Goal: Task Accomplishment & Management: Complete application form

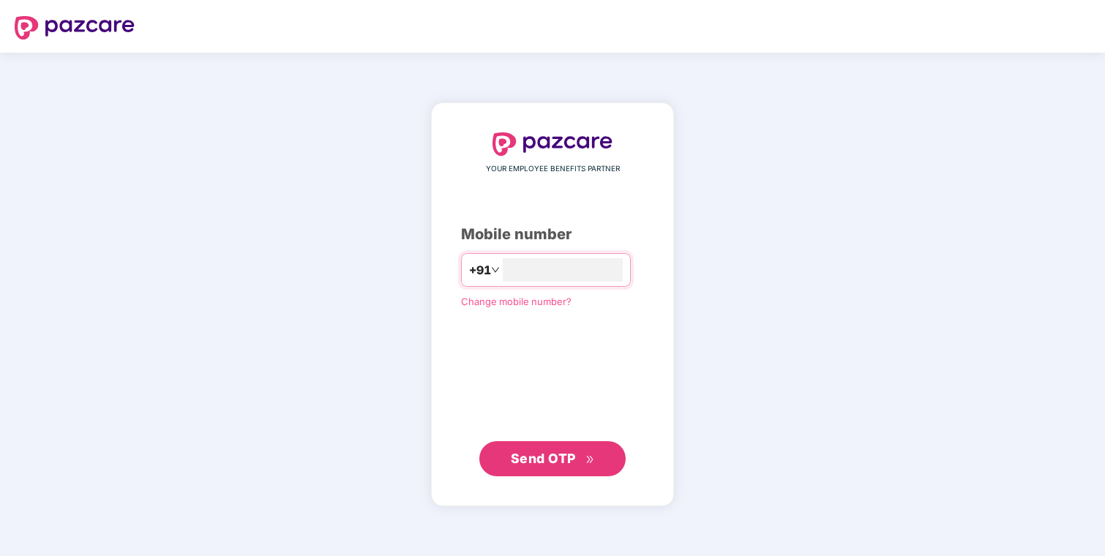
type input "**********"
click at [564, 460] on span "Send OTP" at bounding box center [543, 458] width 65 height 15
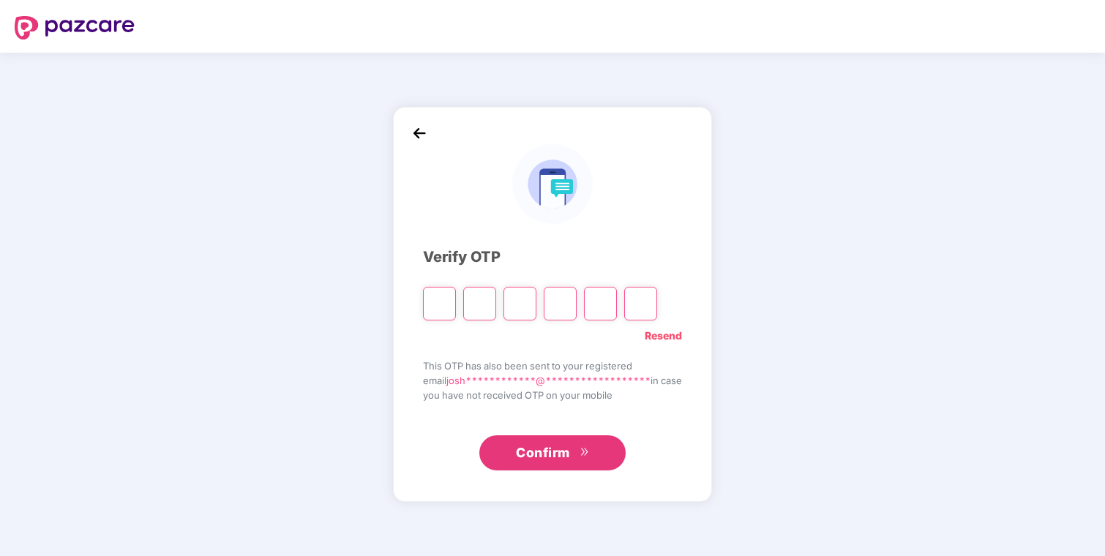
type input "*"
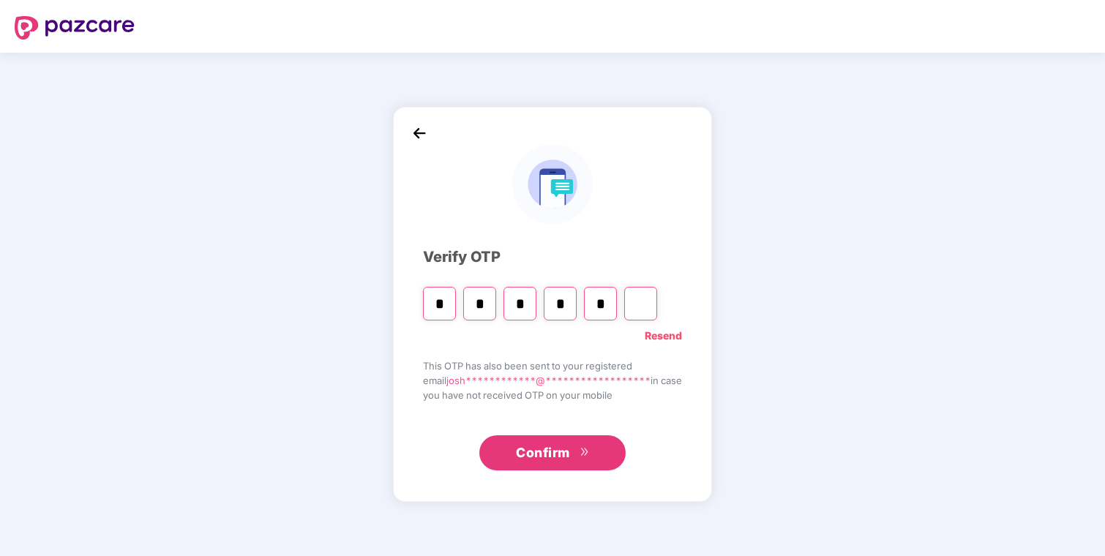
type input "*"
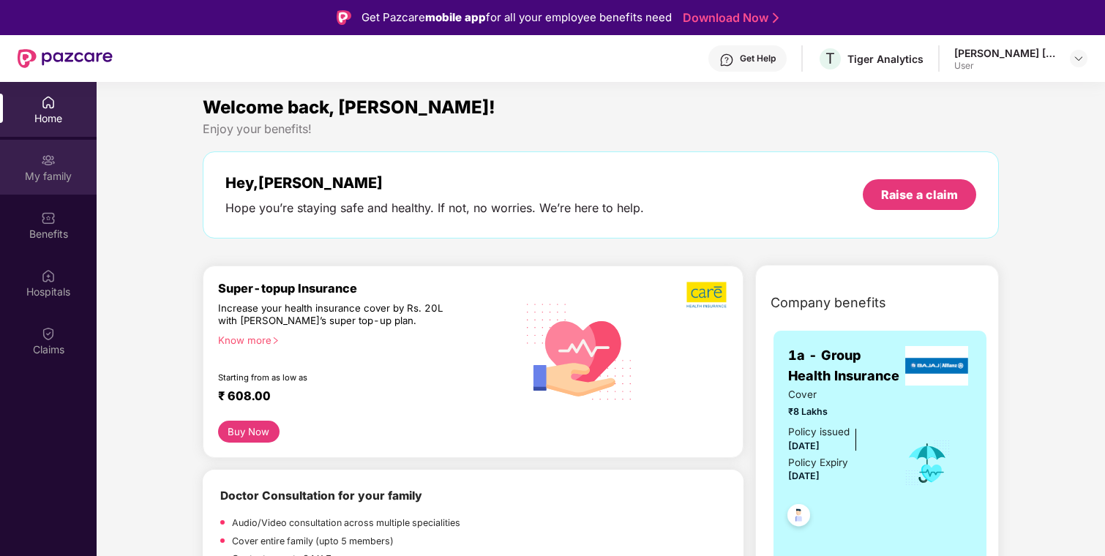
click at [59, 166] on div "My family" at bounding box center [48, 167] width 97 height 55
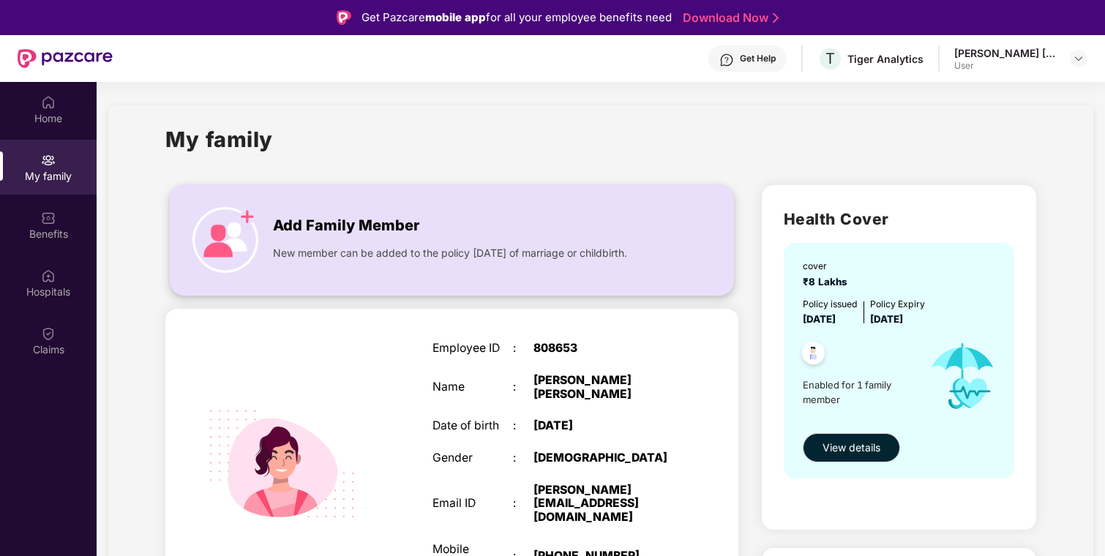
click at [229, 275] on div "Add Family Member New member can be added to the policy within 30 days of marri…" at bounding box center [452, 240] width 563 height 81
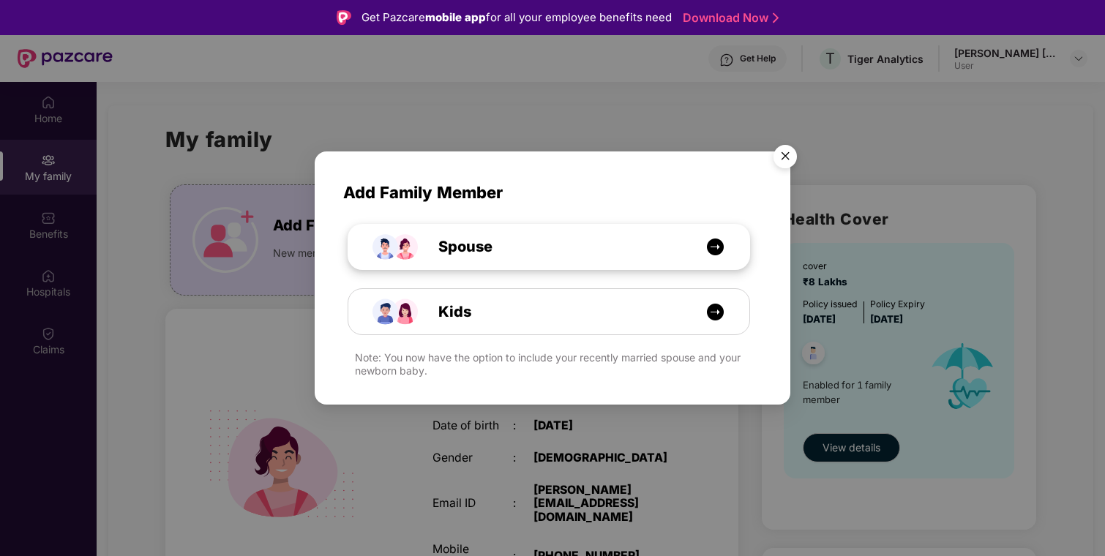
click at [471, 249] on span "Spouse" at bounding box center [449, 247] width 87 height 23
select select "****"
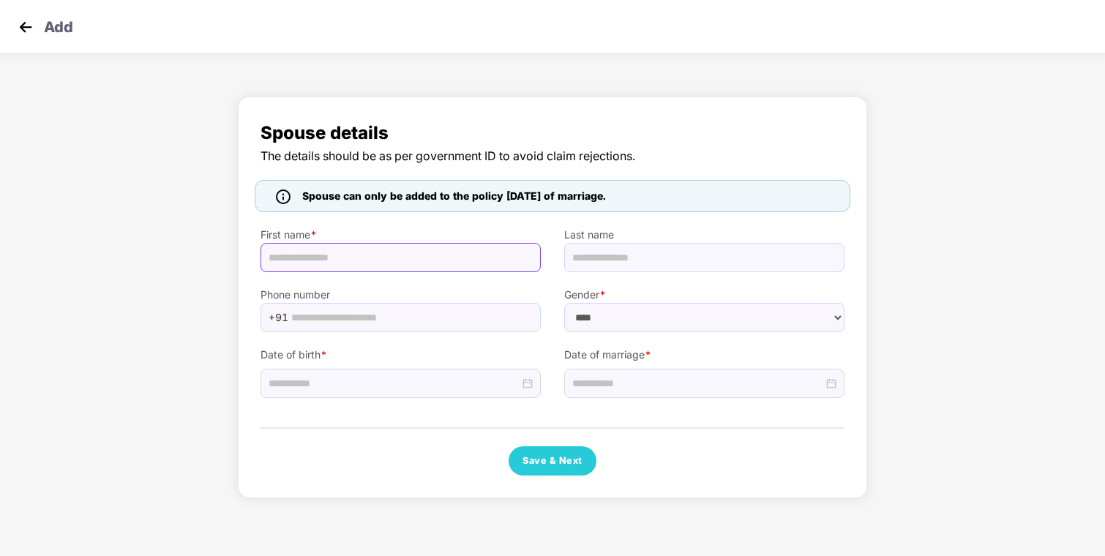
click at [471, 249] on input "text" at bounding box center [401, 257] width 280 height 29
click at [577, 204] on div "Spouse can only be added to the policy within 30 days of marriage." at bounding box center [553, 196] width 596 height 32
click at [473, 250] on input "text" at bounding box center [401, 257] width 280 height 29
click at [473, 253] on input "text" at bounding box center [401, 257] width 280 height 29
type input "**********"
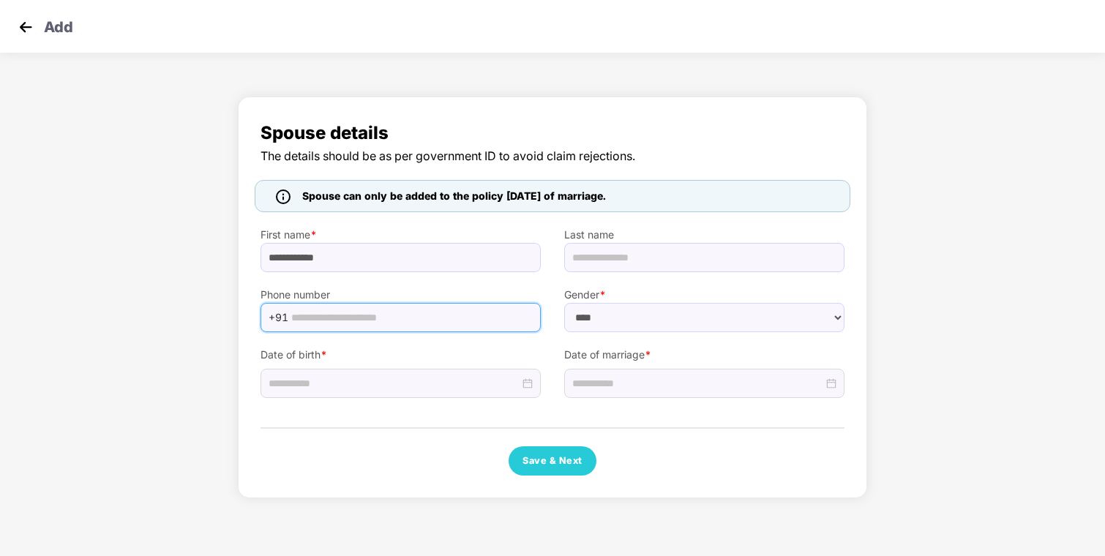
click at [461, 316] on input "text" at bounding box center [411, 318] width 241 height 22
type input "**********"
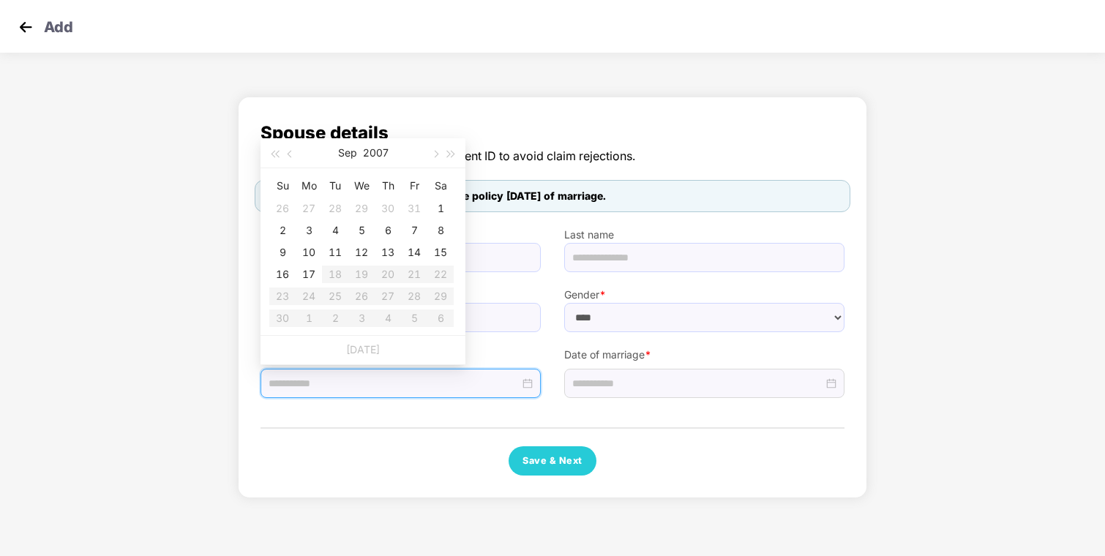
click at [450, 384] on input at bounding box center [394, 384] width 251 height 16
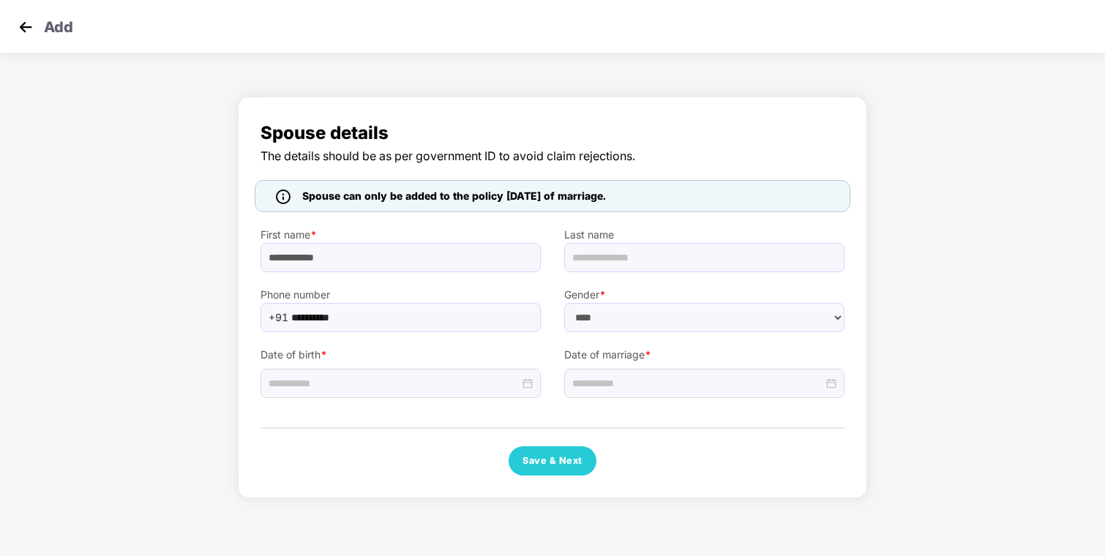
click at [437, 433] on div "**********" at bounding box center [553, 297] width 584 height 357
click at [428, 381] on input at bounding box center [394, 384] width 251 height 16
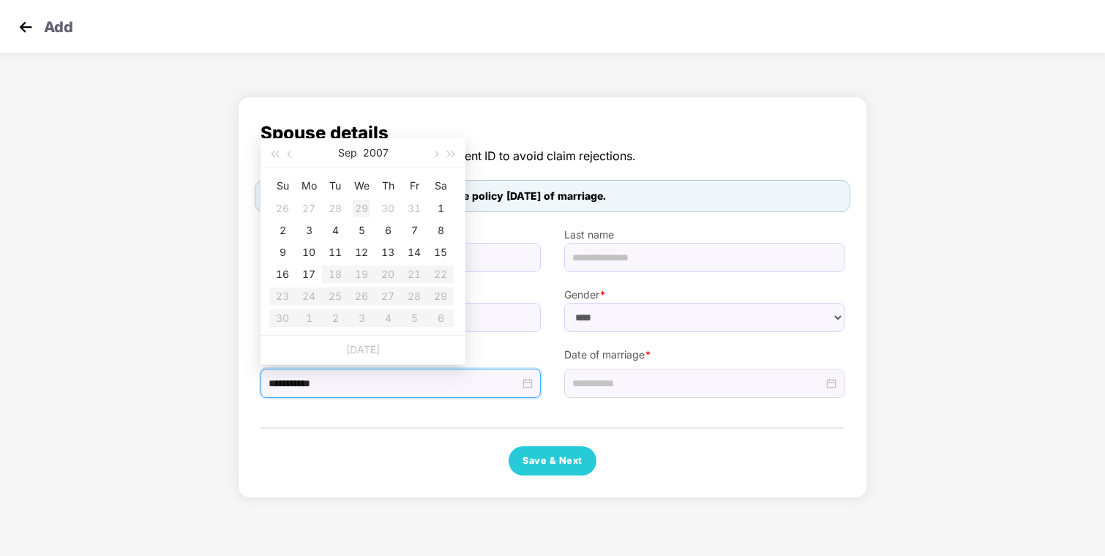
type input "**********"
click at [388, 146] on div "Sep 2007" at bounding box center [362, 152] width 127 height 29
click at [383, 146] on button "2007" at bounding box center [376, 152] width 26 height 29
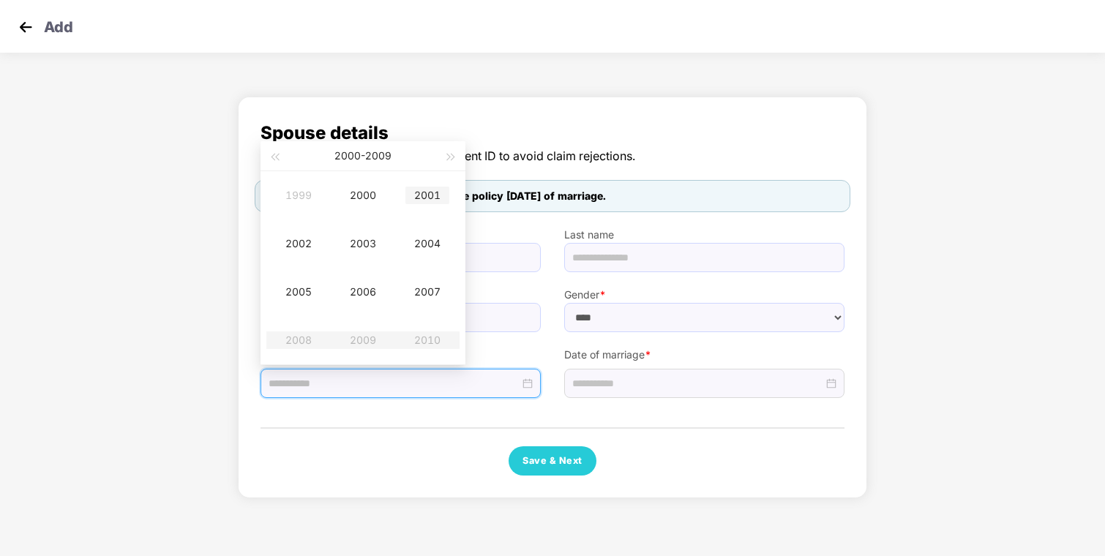
type input "**********"
click at [455, 161] on button "button" at bounding box center [452, 155] width 16 height 29
click at [275, 156] on span "button" at bounding box center [274, 157] width 7 height 7
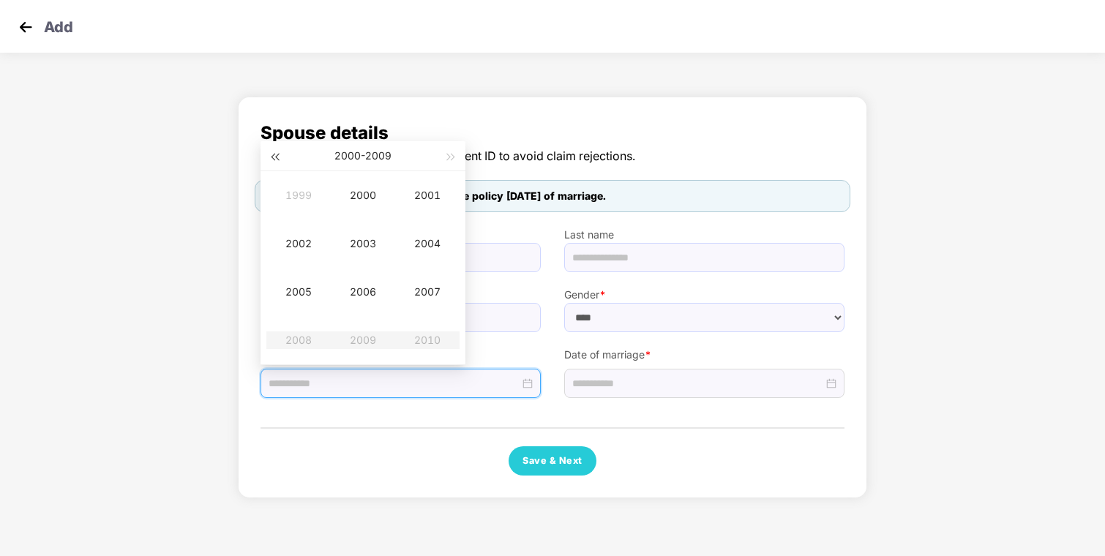
click at [275, 156] on span "button" at bounding box center [274, 157] width 7 height 7
type input "**********"
click at [307, 287] on div "1995" at bounding box center [299, 292] width 44 height 18
type input "**********"
click at [411, 253] on td "Jun" at bounding box center [427, 244] width 64 height 48
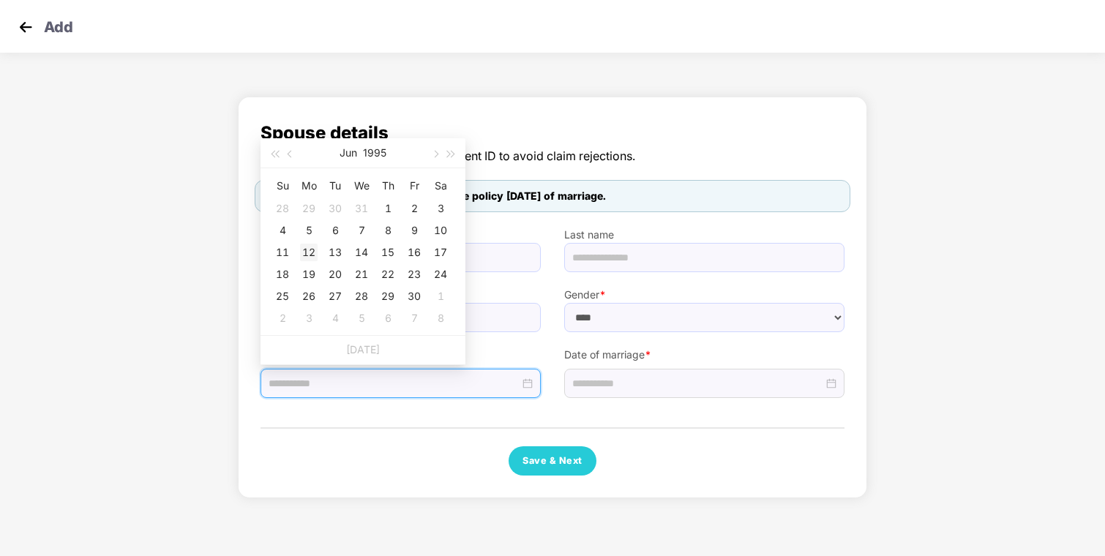
type input "**********"
click at [308, 250] on div "12" at bounding box center [309, 253] width 18 height 18
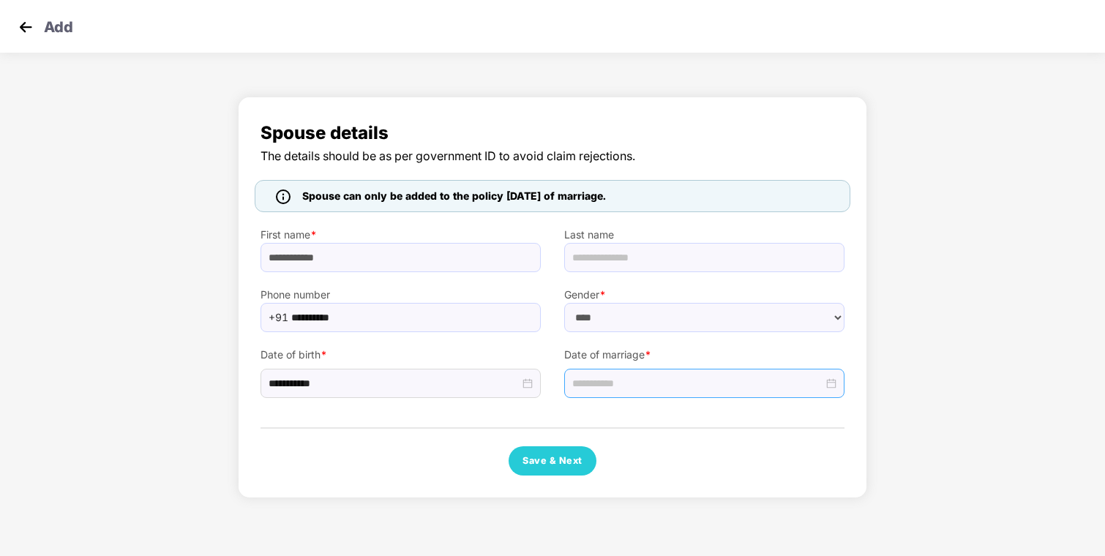
click at [608, 393] on div at bounding box center [704, 383] width 280 height 29
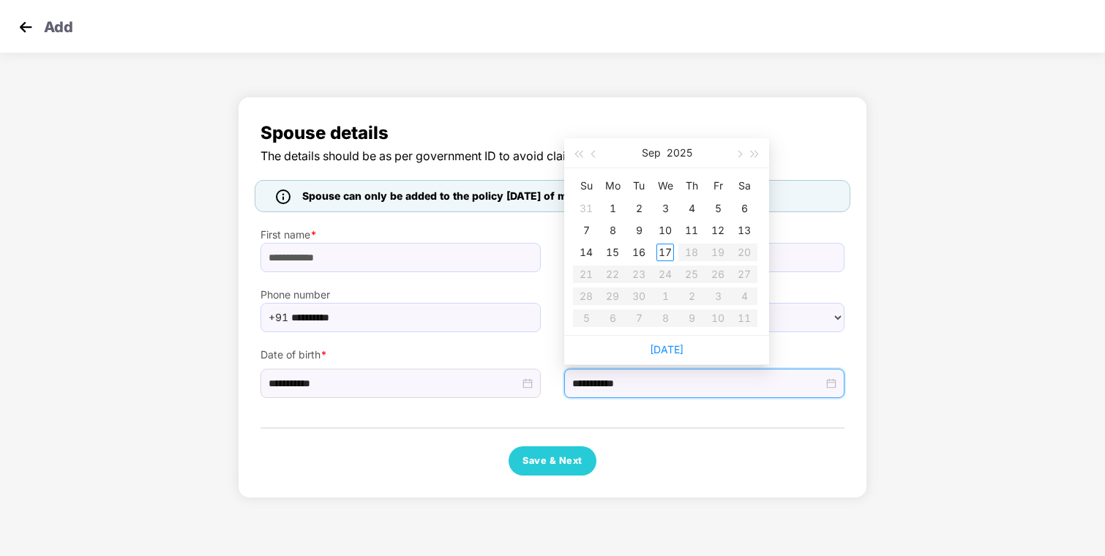
type input "**********"
click at [594, 156] on span "button" at bounding box center [595, 154] width 7 height 7
type input "**********"
click at [665, 272] on div "20" at bounding box center [666, 275] width 18 height 18
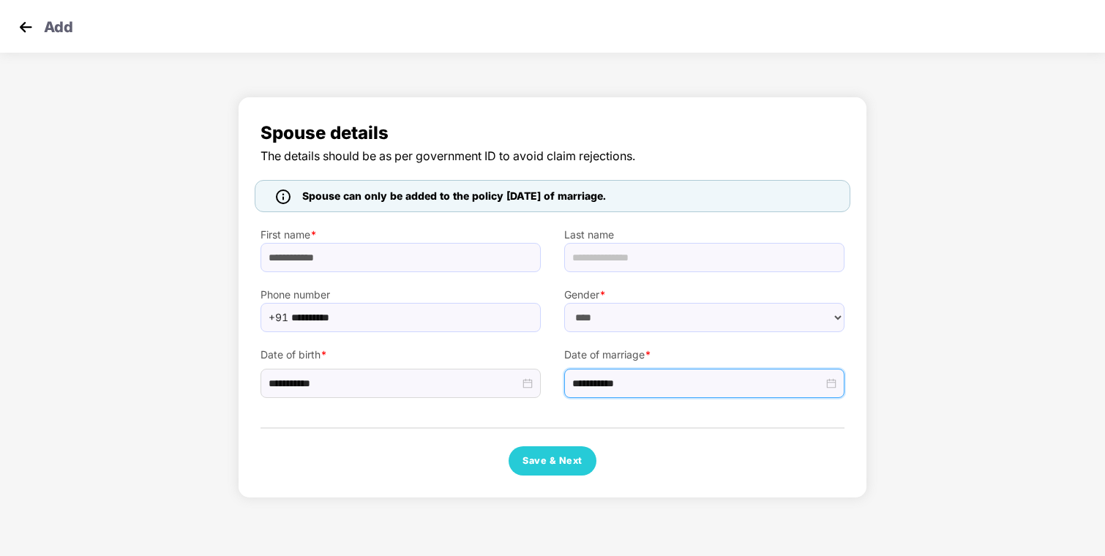
click at [553, 338] on div "**********" at bounding box center [705, 365] width 304 height 66
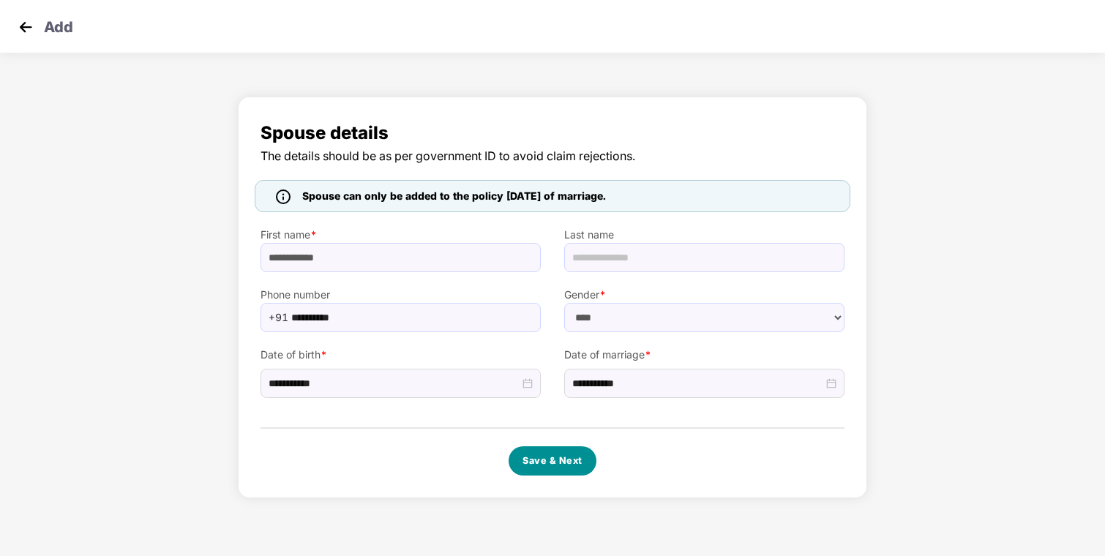
click at [545, 462] on button "Save & Next" at bounding box center [553, 461] width 88 height 29
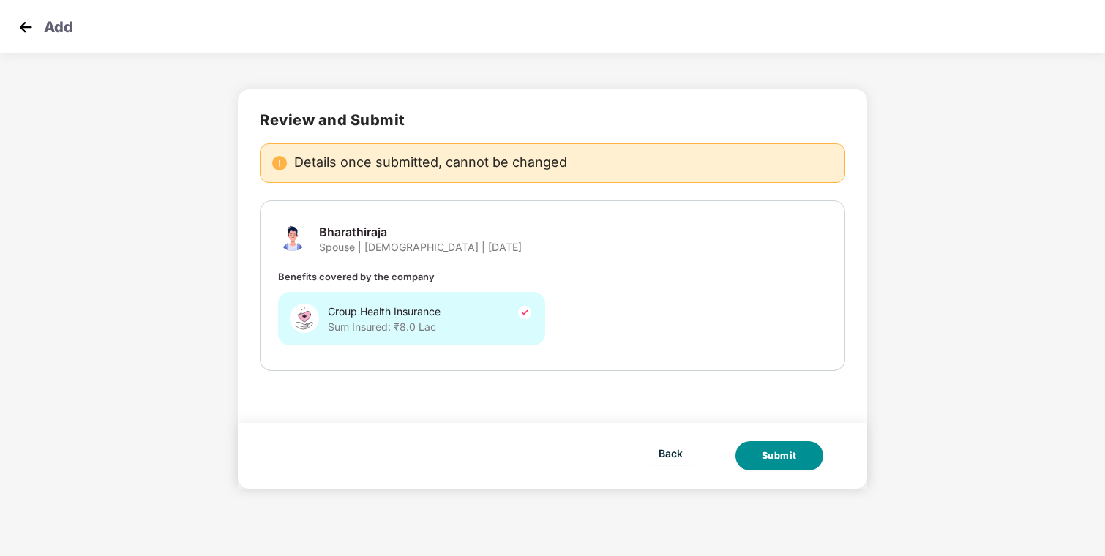
click at [763, 457] on div "Submit" at bounding box center [779, 456] width 35 height 15
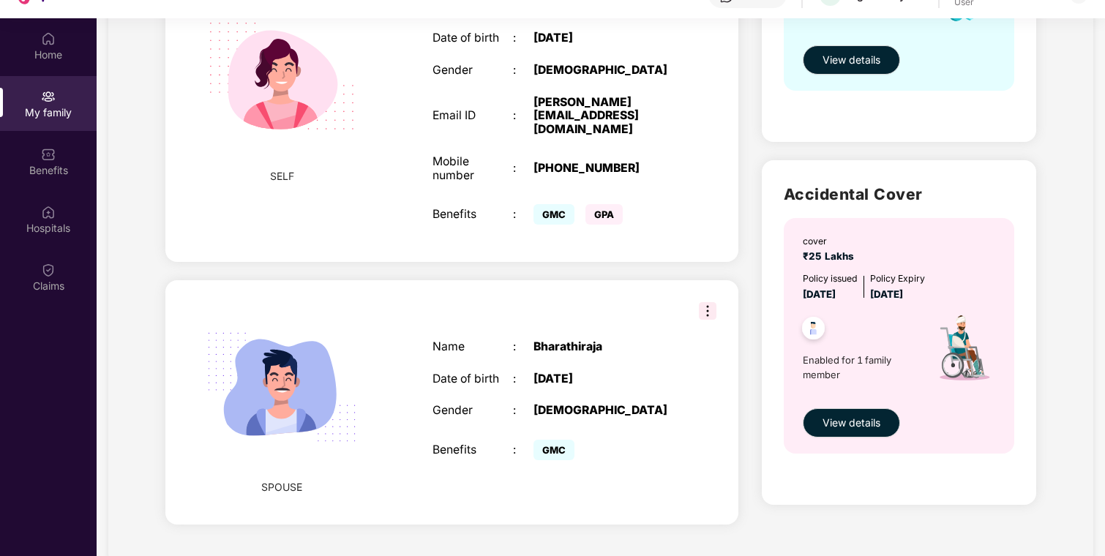
scroll to position [82, 0]
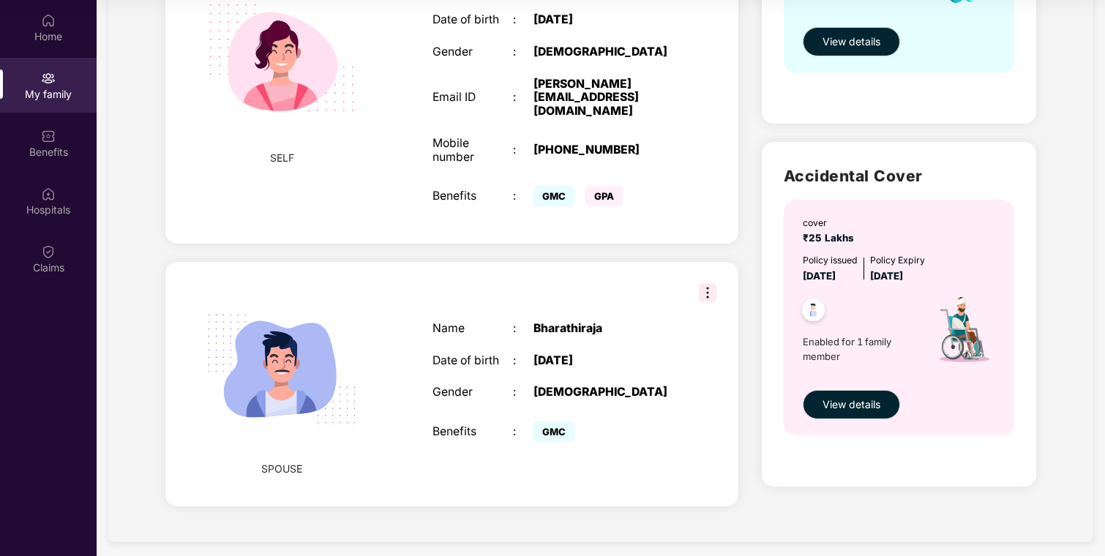
click at [708, 285] on img at bounding box center [708, 293] width 18 height 18
click at [651, 304] on div "Name : Bharathiraja Date of birth : 12 June 1995 Gender : MALE Benefits : GMC" at bounding box center [554, 384] width 272 height 161
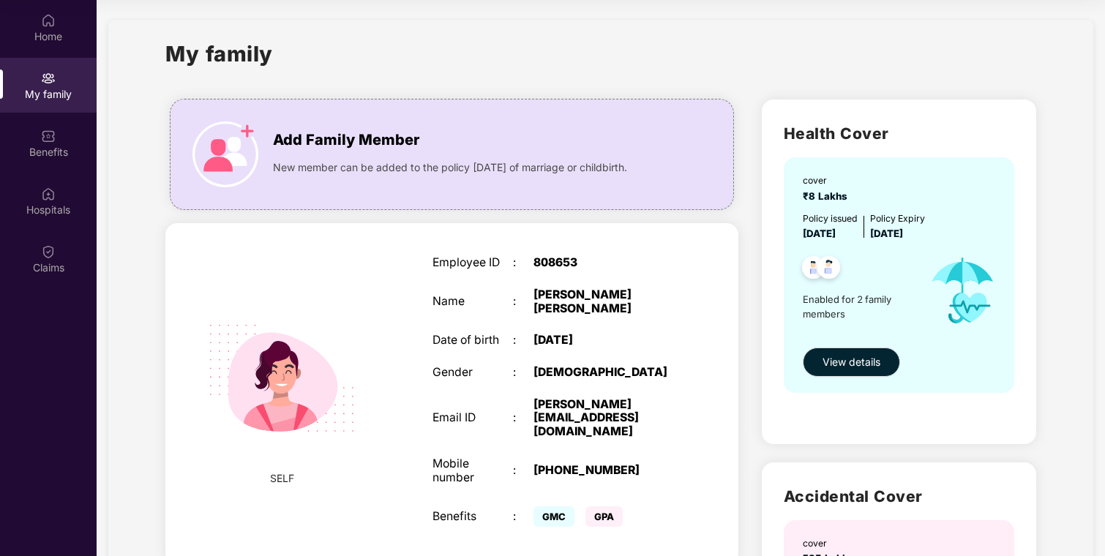
scroll to position [0, 0]
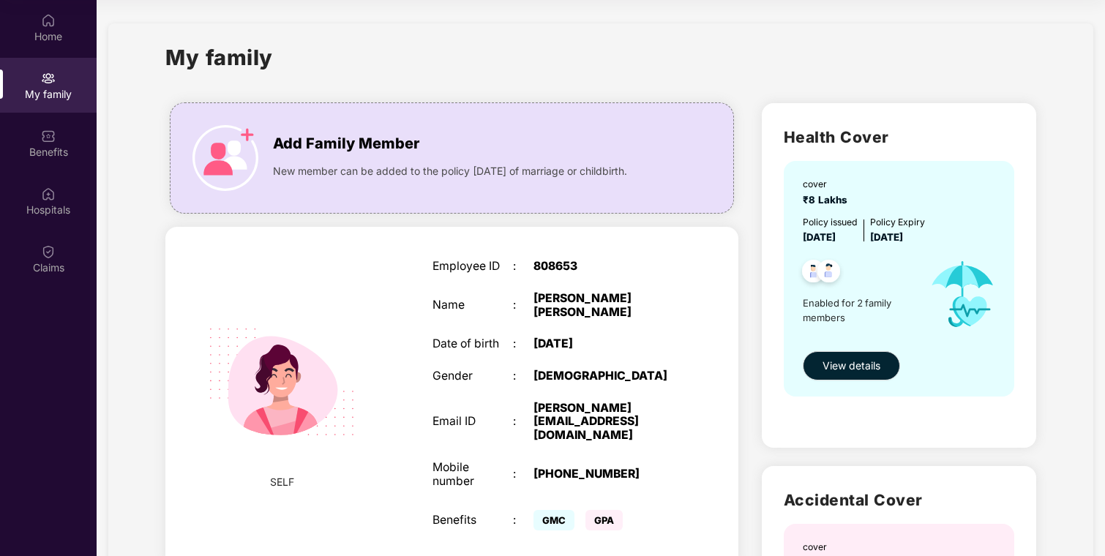
click at [818, 199] on span "₹8 Lakhs" at bounding box center [828, 200] width 51 height 12
click at [853, 216] on div "Policy issued" at bounding box center [830, 222] width 55 height 14
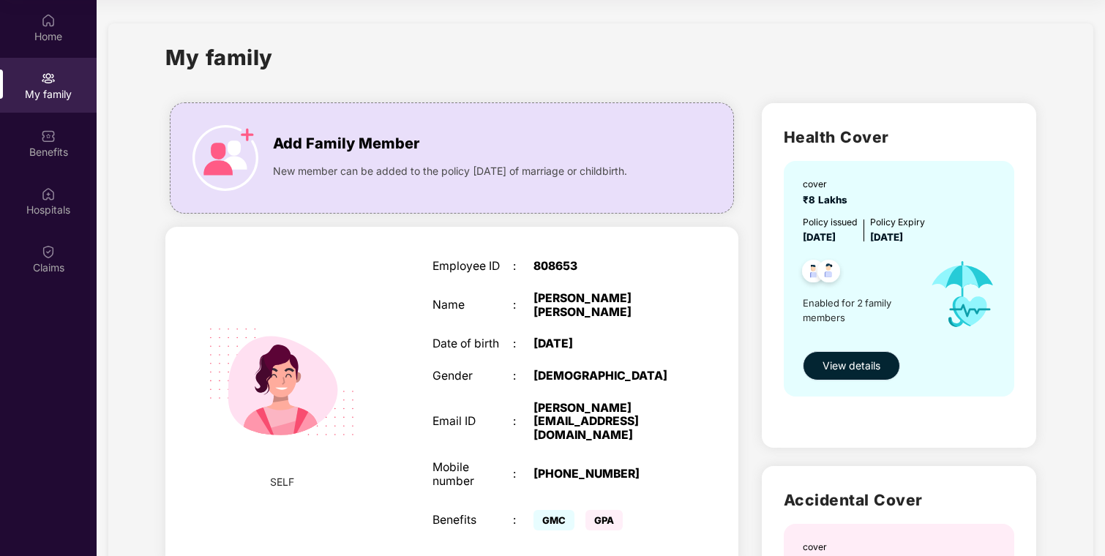
click at [862, 366] on span "View details" at bounding box center [852, 366] width 58 height 16
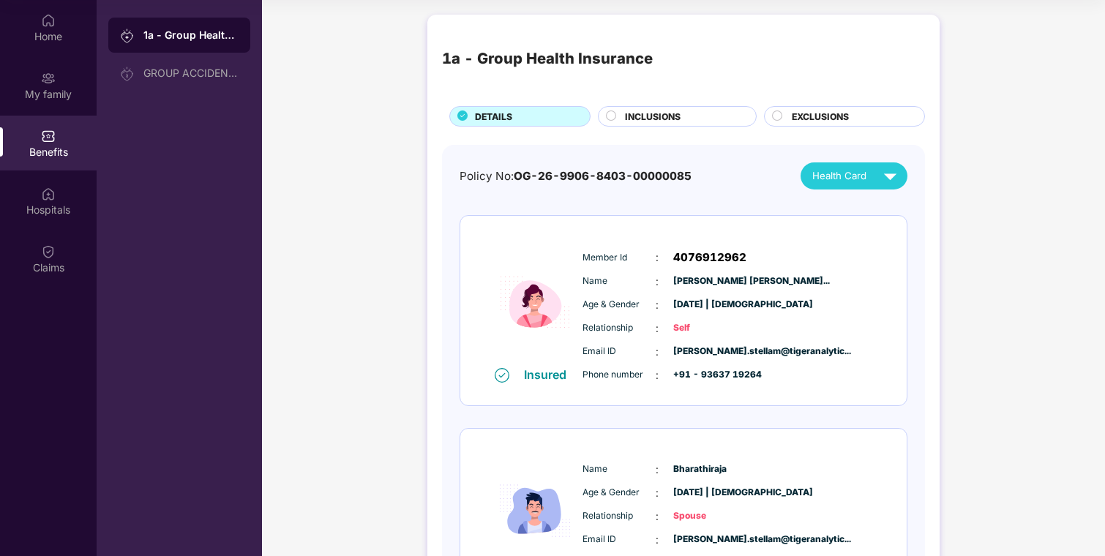
click at [712, 117] on div "INCLUSIONS" at bounding box center [683, 118] width 131 height 16
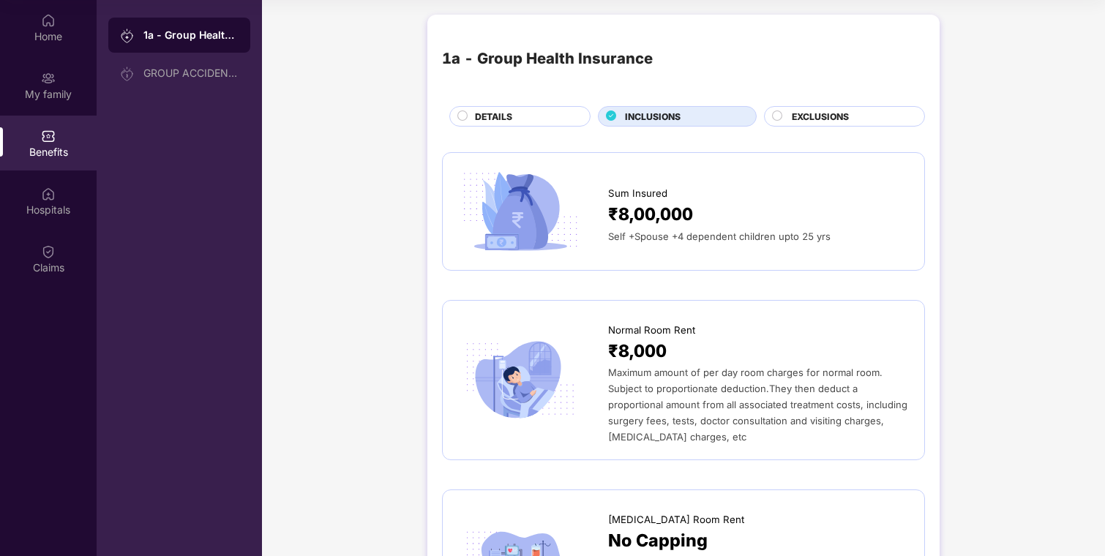
click at [819, 111] on span "EXCLUSIONS" at bounding box center [820, 117] width 57 height 14
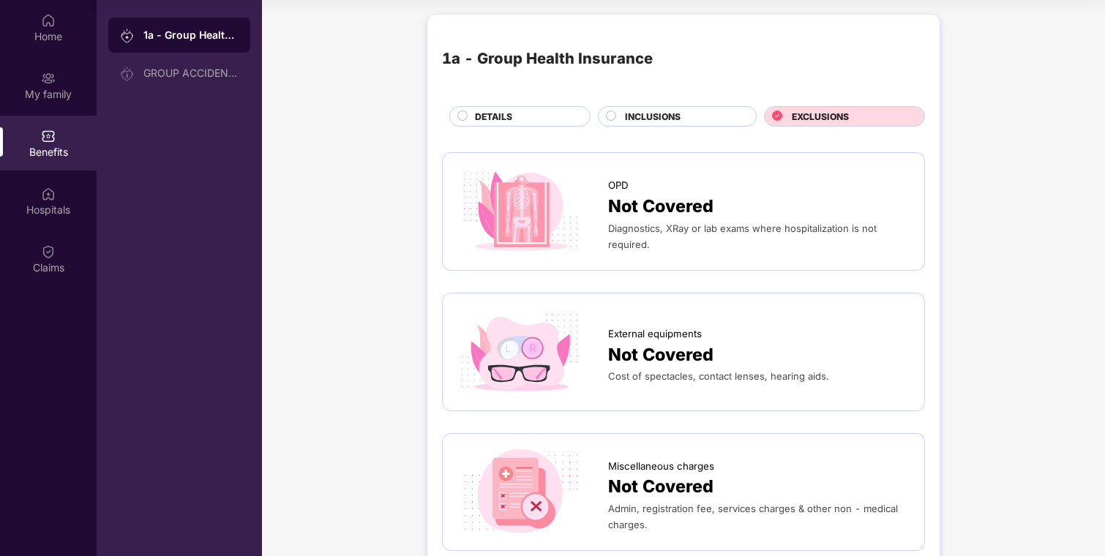
click at [556, 108] on div "DETAILS" at bounding box center [520, 116] width 141 height 20
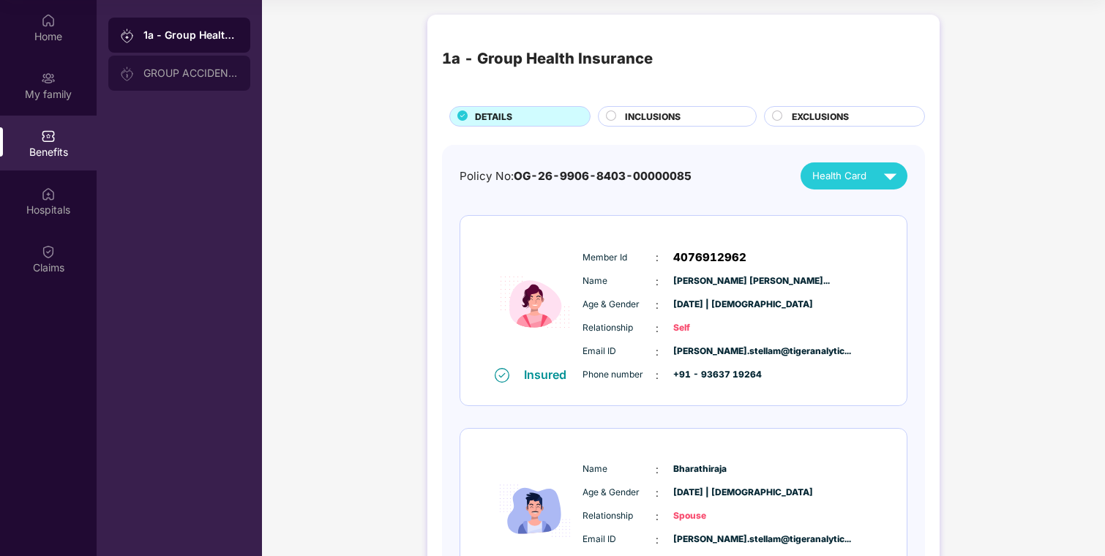
click at [243, 72] on div "GROUP ACCIDENTAL INSURANCE" at bounding box center [179, 73] width 142 height 35
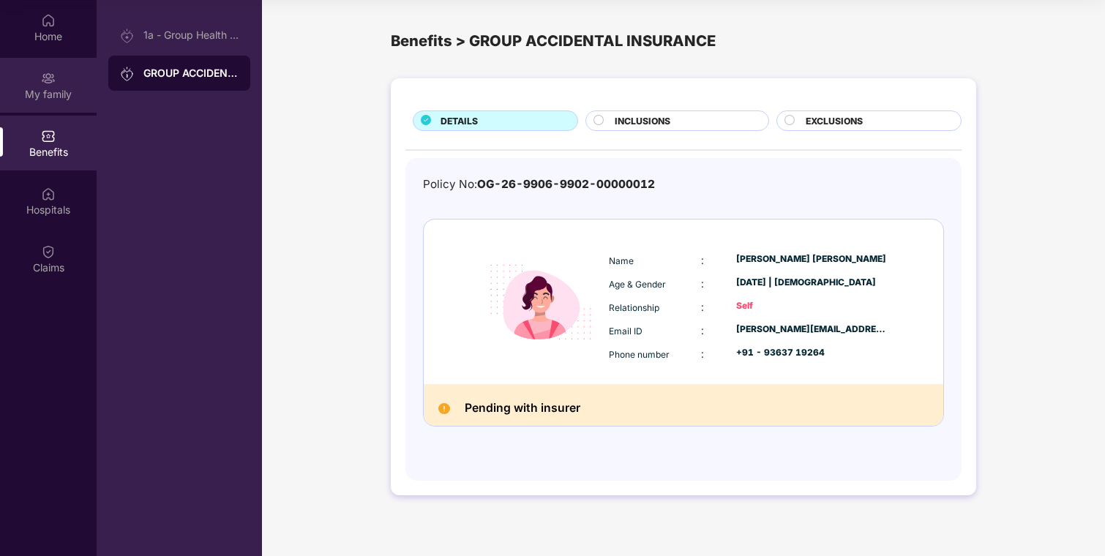
click at [61, 95] on div "My family" at bounding box center [48, 94] width 97 height 15
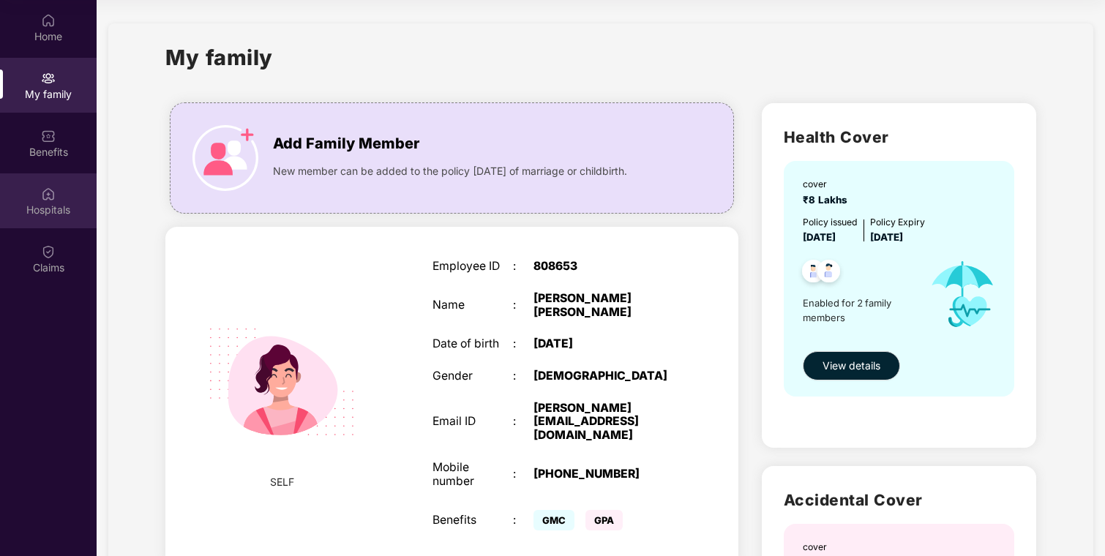
click at [51, 189] on img at bounding box center [48, 194] width 15 height 15
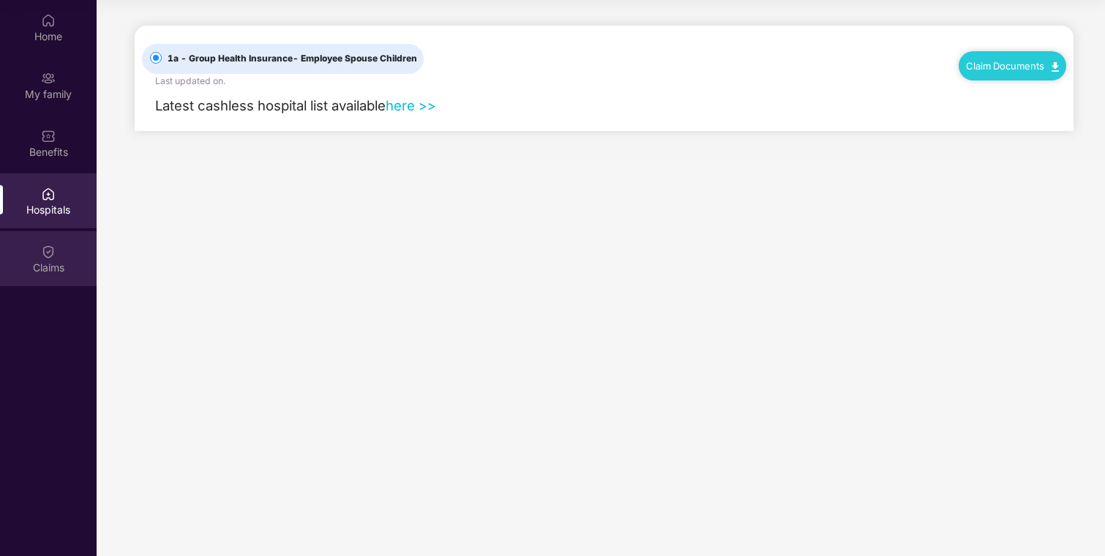
click at [62, 264] on div "Claims" at bounding box center [48, 268] width 97 height 15
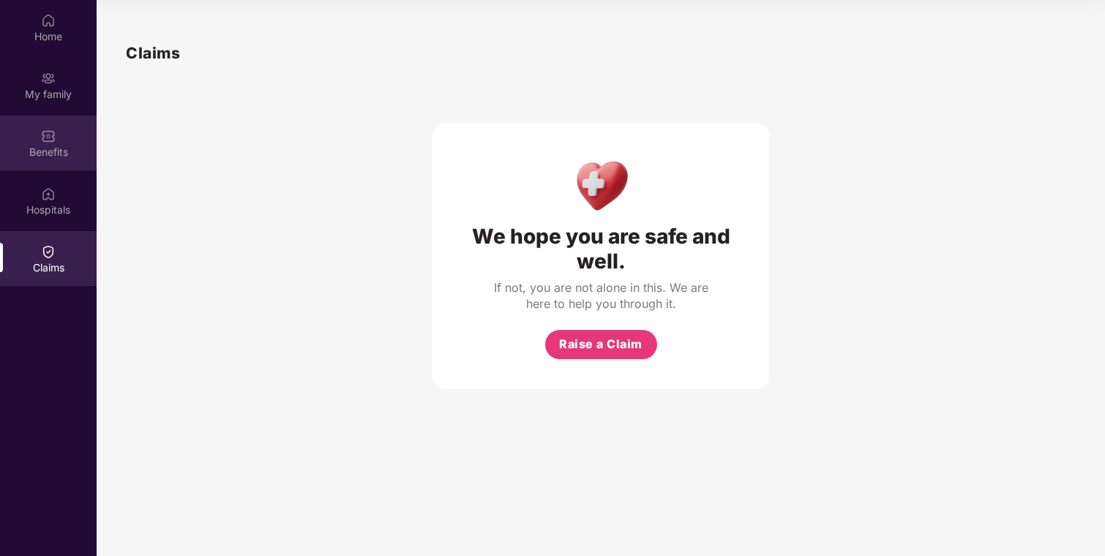
click at [53, 153] on div "Benefits" at bounding box center [48, 152] width 97 height 15
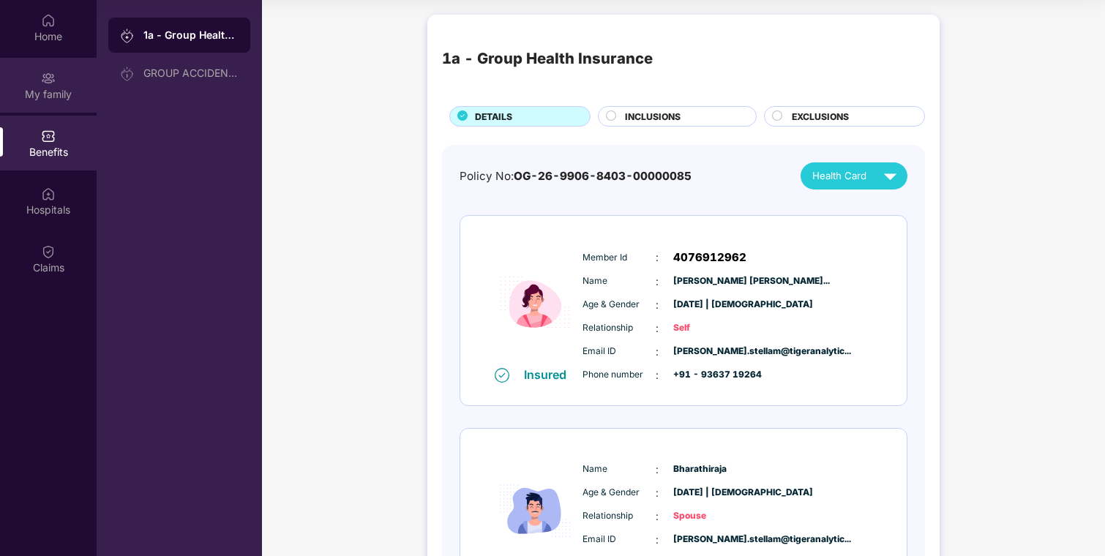
click at [62, 97] on div "My family" at bounding box center [48, 94] width 97 height 15
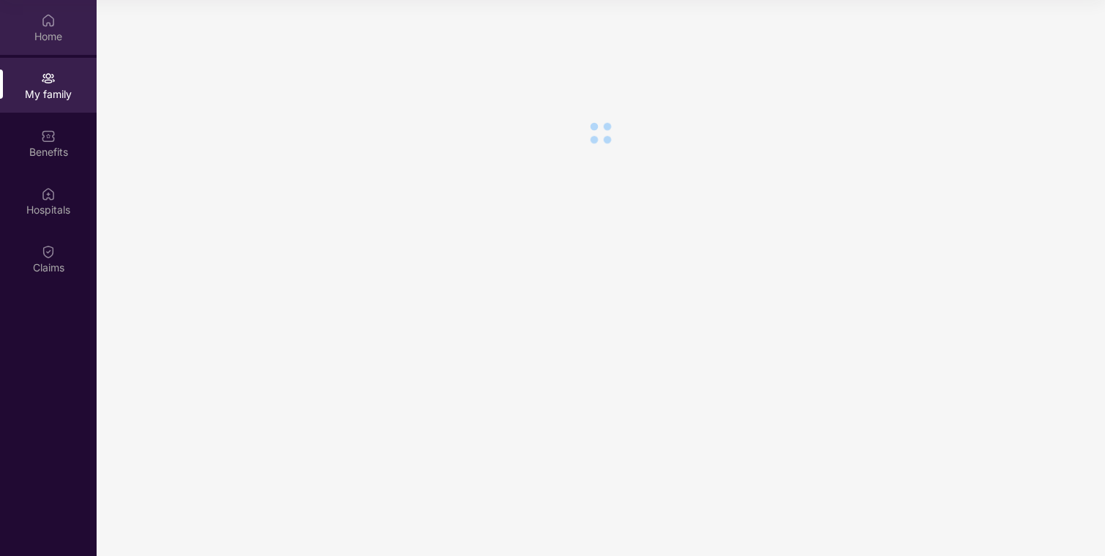
click at [56, 46] on div "Home" at bounding box center [48, 27] width 97 height 55
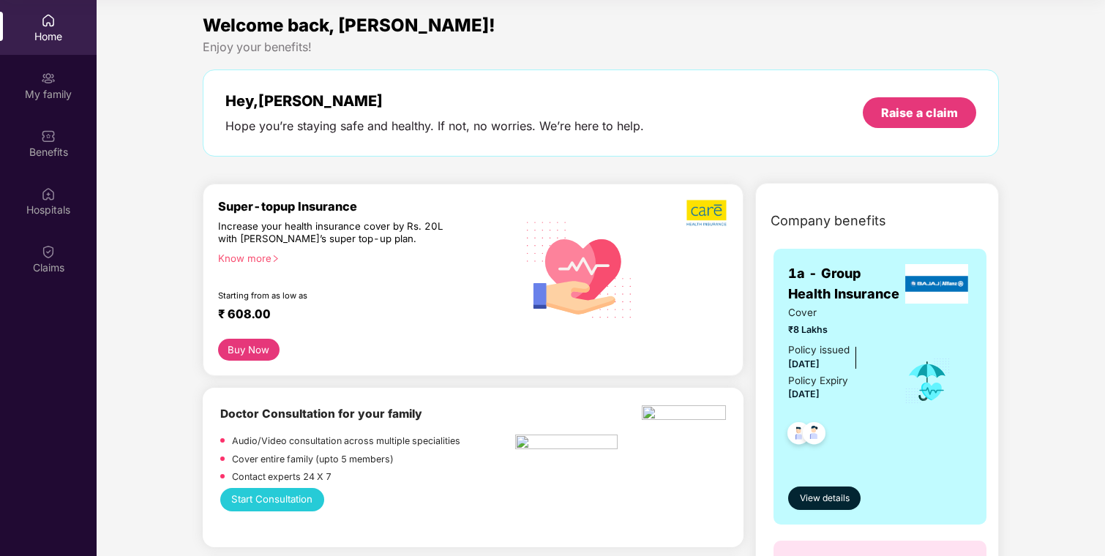
click at [975, 40] on div "Enjoy your benefits!" at bounding box center [601, 47] width 797 height 15
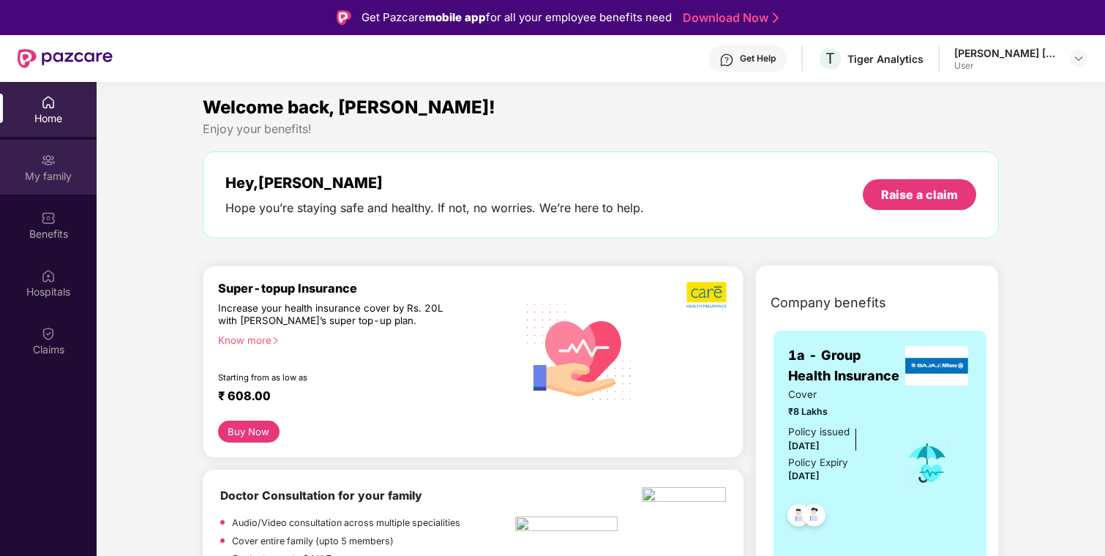
click at [68, 178] on div "My family" at bounding box center [48, 176] width 97 height 15
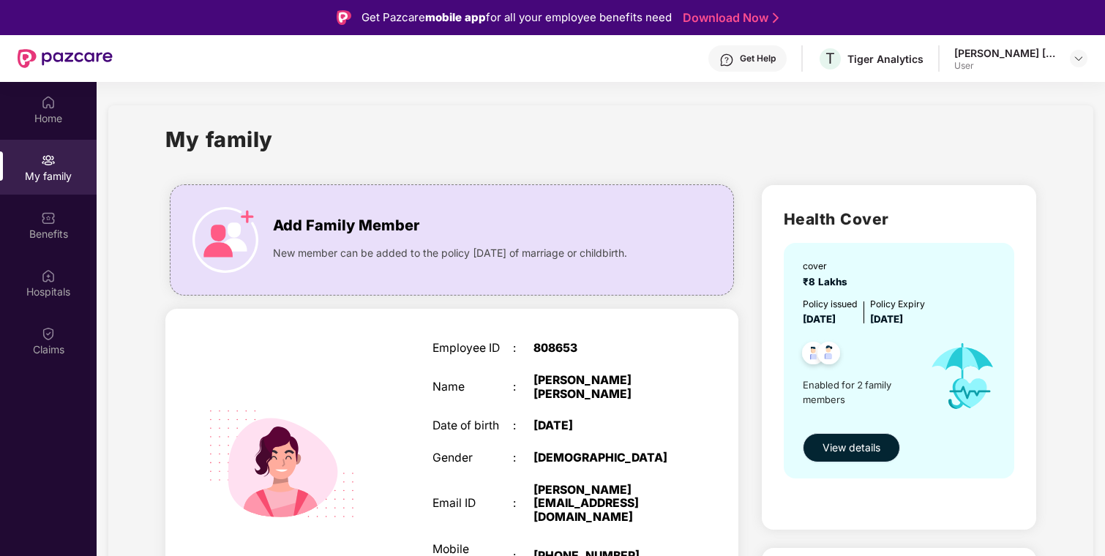
click at [821, 452] on button "View details" at bounding box center [851, 447] width 97 height 29
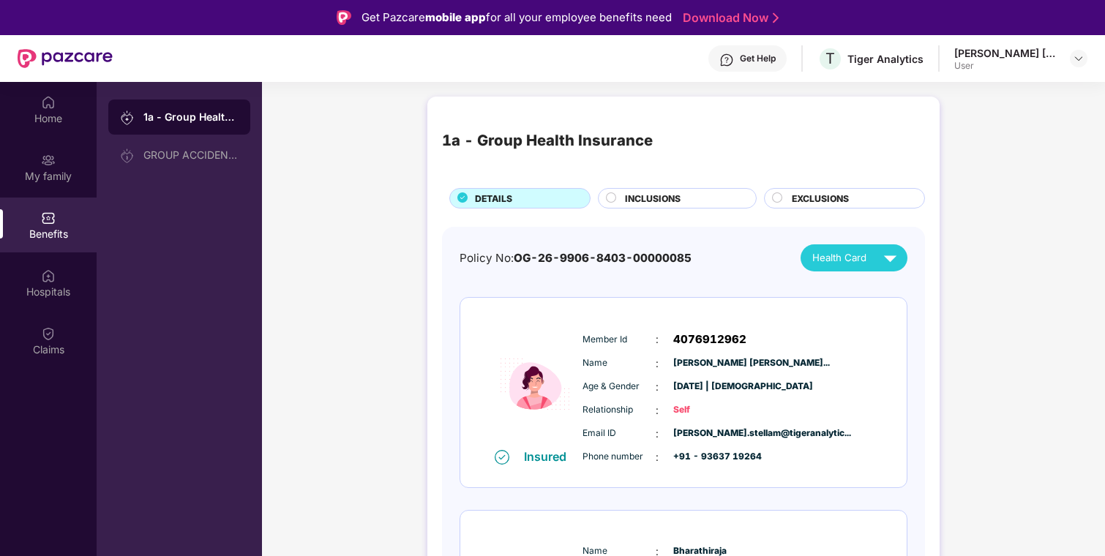
click at [689, 204] on div "INCLUSIONS" at bounding box center [683, 200] width 131 height 16
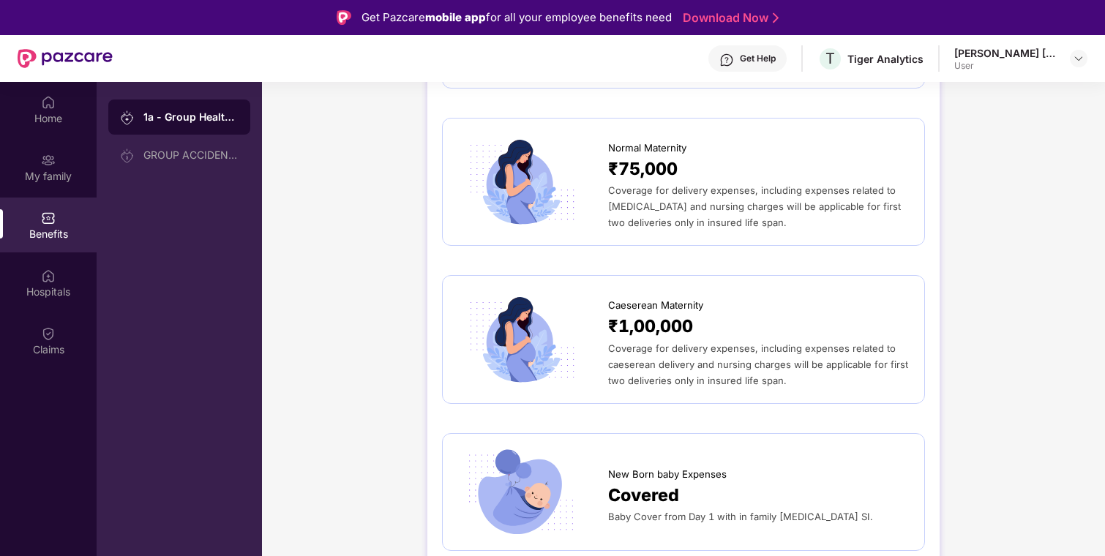
scroll to position [1701, 0]
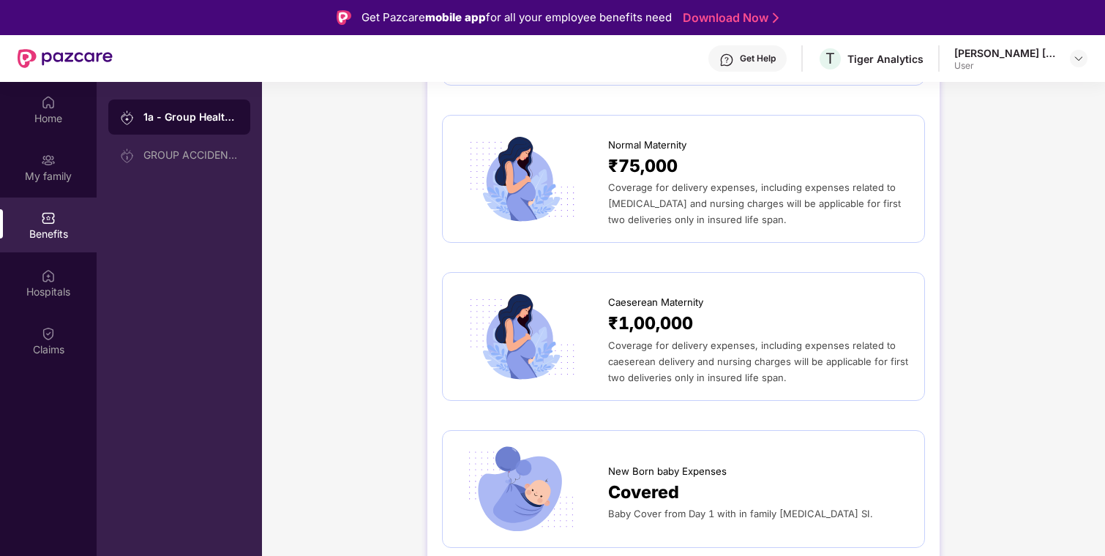
click at [730, 183] on span "Coverage for delivery expenses, including expenses related to normal delivery a…" at bounding box center [754, 204] width 293 height 44
click at [709, 179] on div "Coverage for delivery expenses, including expenses related to normal delivery a…" at bounding box center [759, 203] width 302 height 48
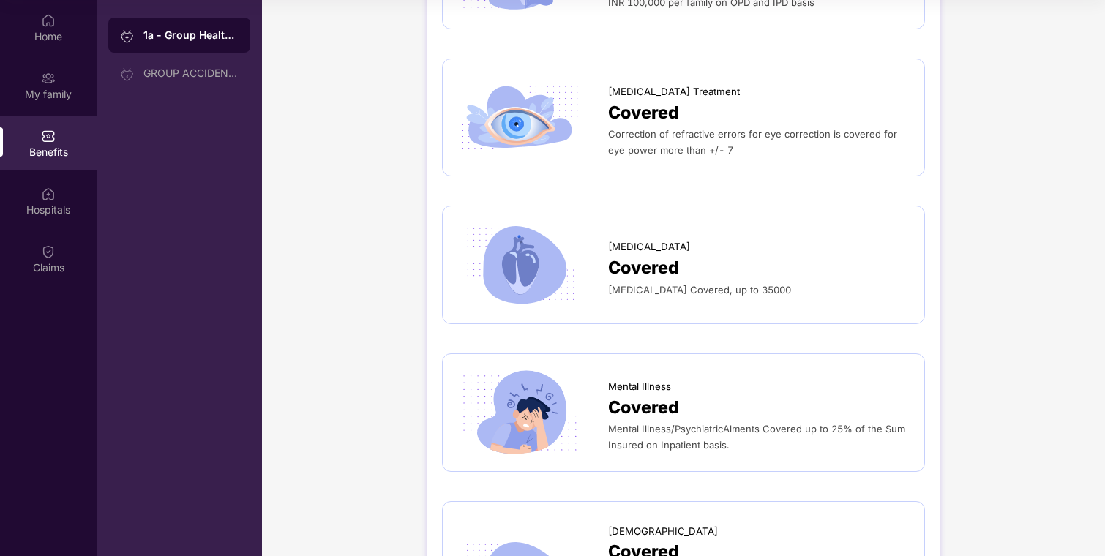
scroll to position [3883, 0]
click at [647, 373] on div "Mental Illness" at bounding box center [759, 384] width 302 height 23
click at [614, 381] on span "Mental Illness" at bounding box center [639, 388] width 63 height 15
click at [524, 391] on img at bounding box center [521, 414] width 126 height 88
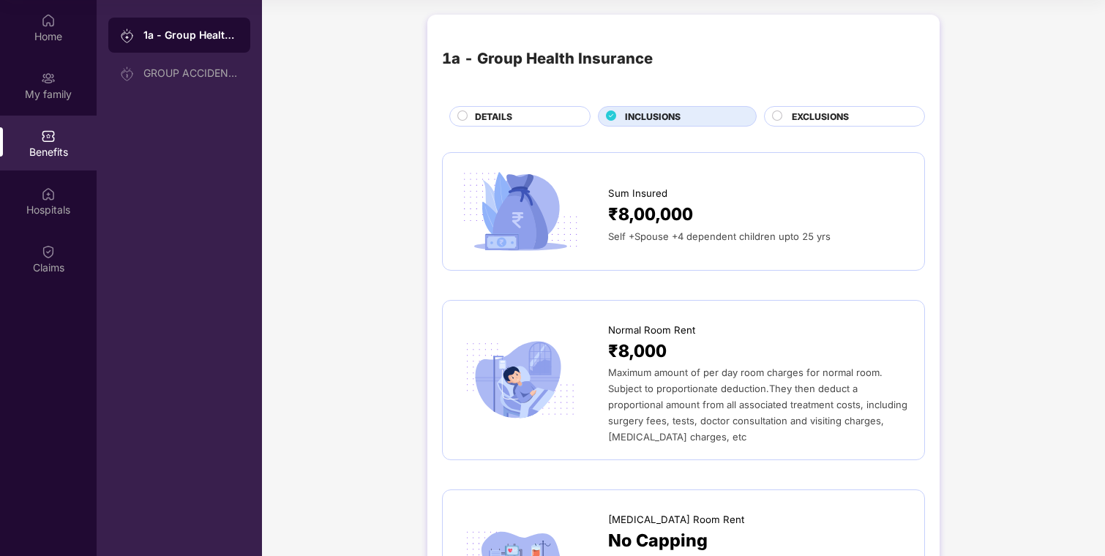
scroll to position [0, 0]
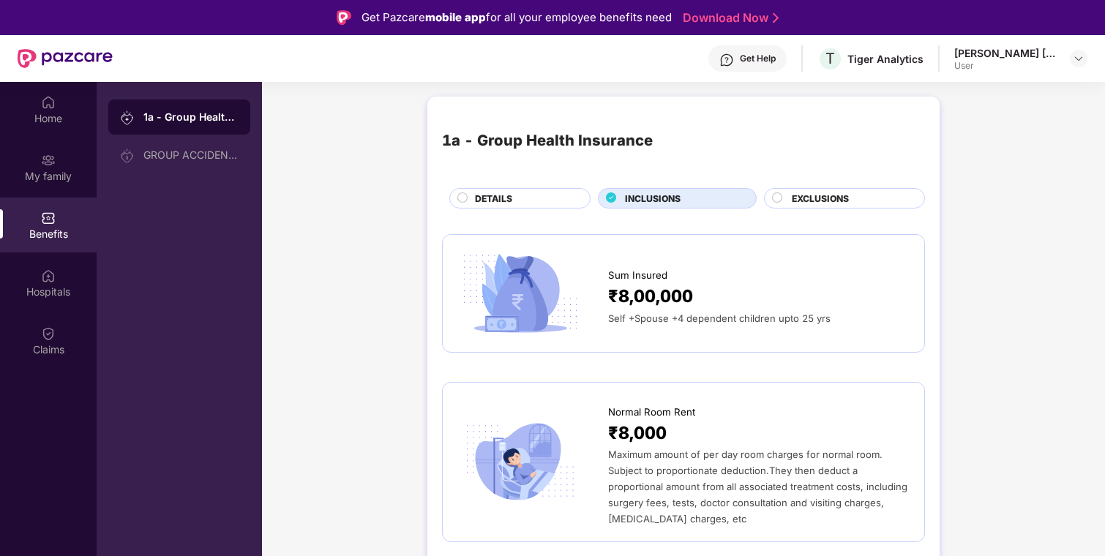
click at [803, 198] on span "EXCLUSIONS" at bounding box center [820, 199] width 57 height 14
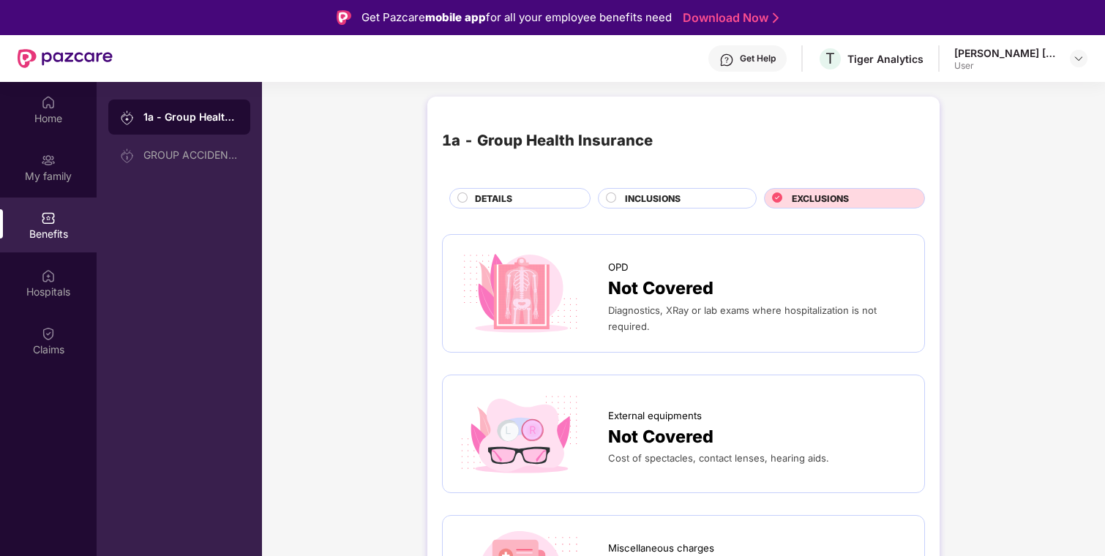
click at [72, 50] on img at bounding box center [65, 58] width 95 height 19
click at [65, 60] on img at bounding box center [65, 58] width 95 height 19
click at [51, 62] on img at bounding box center [65, 58] width 95 height 19
